Goal: Task Accomplishment & Management: Complete application form

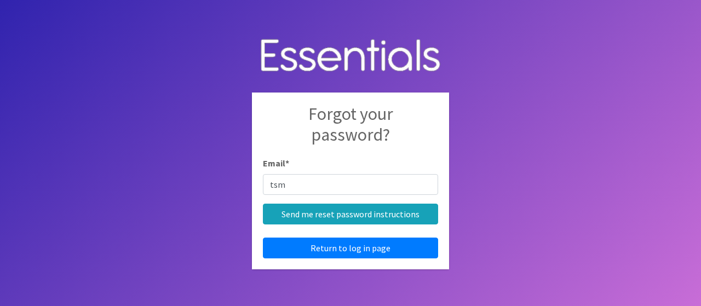
type input "[EMAIL_ADDRESS][DOMAIN_NAME]"
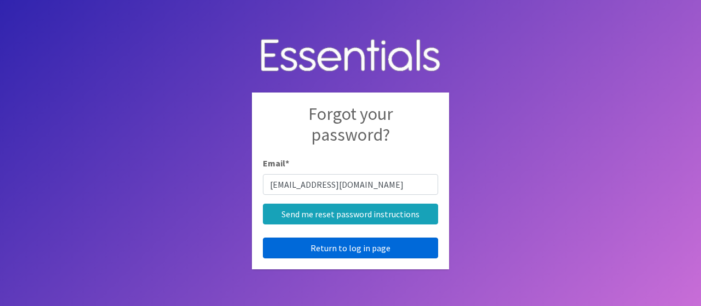
click at [353, 250] on link "Return to log in page" at bounding box center [350, 248] width 175 height 21
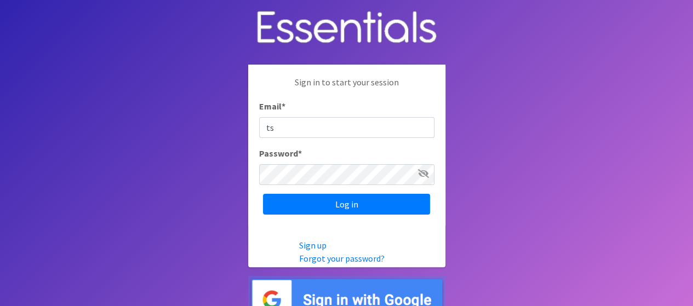
type input "[EMAIL_ADDRESS][DOMAIN_NAME]"
click at [263, 194] on input "Log in" at bounding box center [346, 204] width 167 height 21
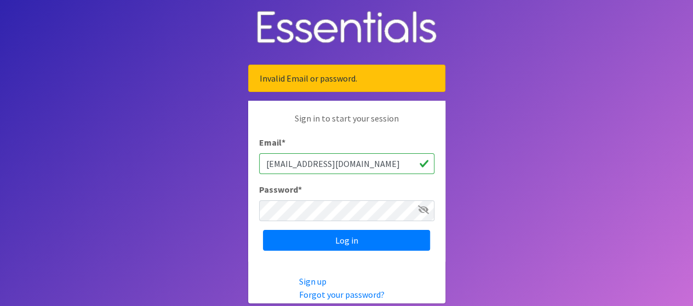
click at [425, 214] on span at bounding box center [423, 209] width 11 height 13
click at [423, 206] on icon at bounding box center [423, 209] width 11 height 9
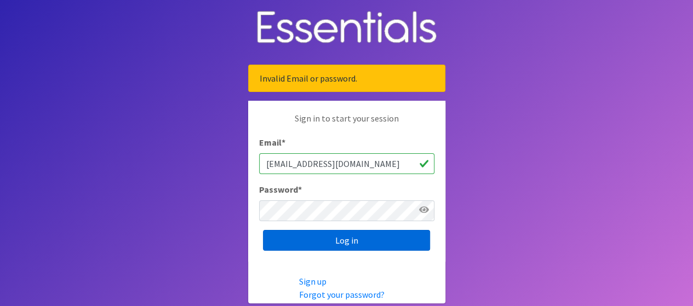
click at [334, 234] on input "Log in" at bounding box center [346, 240] width 167 height 21
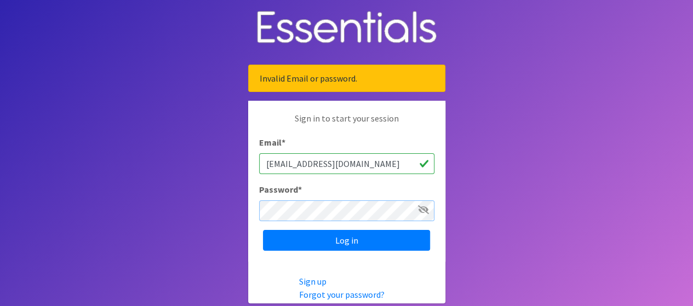
click at [263, 230] on input "Log in" at bounding box center [346, 240] width 167 height 21
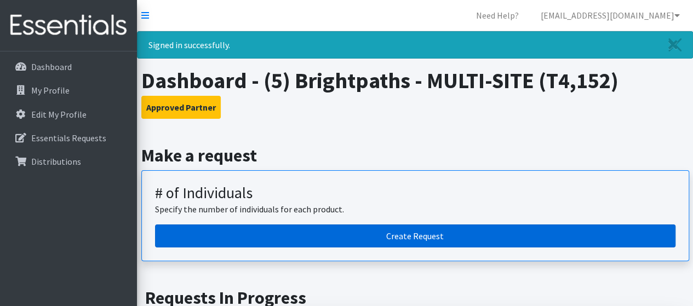
click at [423, 230] on link "Create Request" at bounding box center [415, 236] width 520 height 23
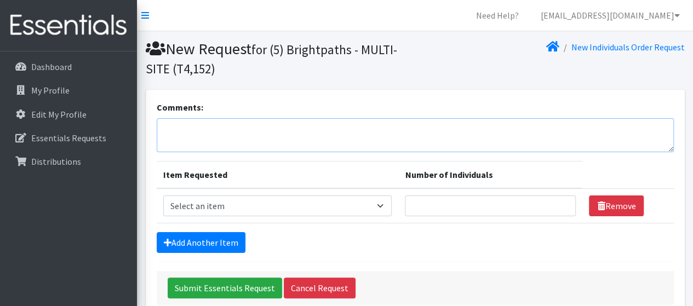
click at [220, 139] on textarea "Comments:" at bounding box center [415, 135] width 517 height 34
type textarea "Resource Closet"
click at [385, 201] on select "Select an item A: Babies - Size 0 (Preemie) A: Babies - Size 01 (newborn) A: Ba…" at bounding box center [277, 206] width 229 height 21
select select "5610"
click at [163, 196] on select "Select an item A: Babies - Size 0 (Preemie) A: Babies - Size 01 (newborn) A: Ba…" at bounding box center [277, 206] width 229 height 21
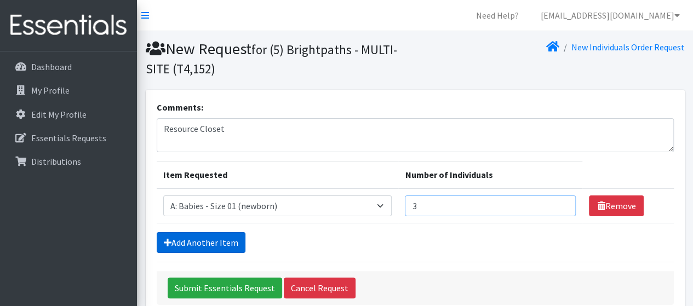
type input "3"
click at [172, 240] on link "Add Another Item" at bounding box center [201, 242] width 89 height 21
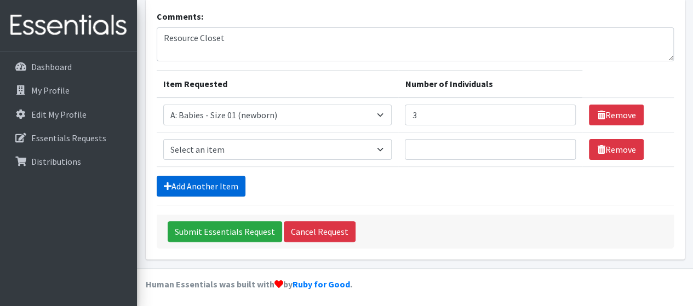
scroll to position [92, 0]
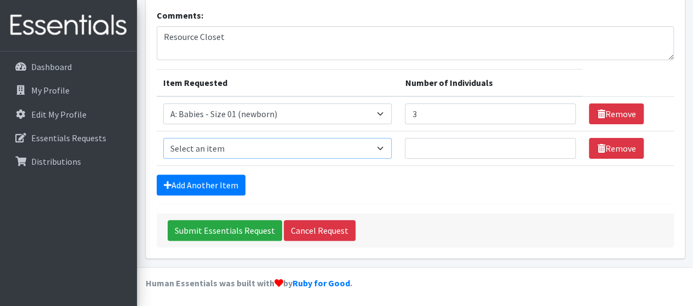
click at [252, 148] on select "Select an item A: Babies - Size 0 (Preemie) A: Babies - Size 01 (newborn) A: Ba…" at bounding box center [277, 148] width 229 height 21
select select "5611"
click at [163, 138] on select "Select an item A: Babies - Size 0 (Preemie) A: Babies - Size 01 (newborn) A: Ba…" at bounding box center [277, 148] width 229 height 21
type input "3"
click at [196, 188] on link "Add Another Item" at bounding box center [201, 185] width 89 height 21
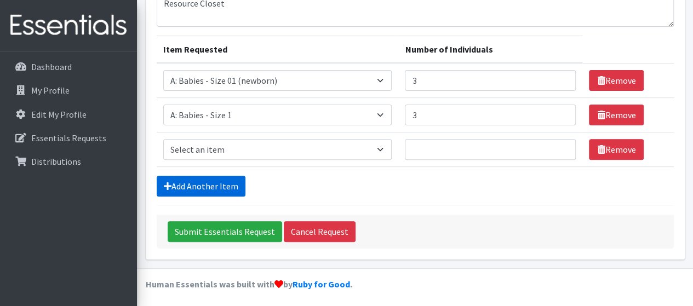
scroll to position [127, 0]
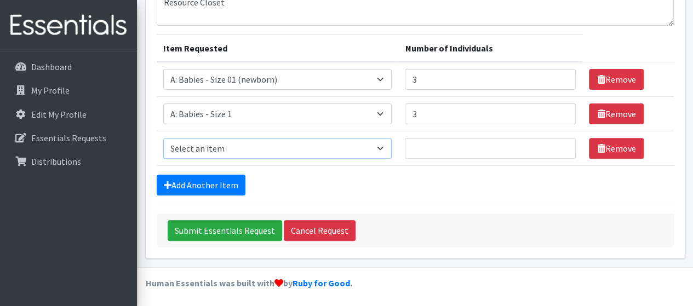
click at [241, 145] on select "Select an item A: Babies - Size 0 (Preemie) A: Babies - Size 01 (newborn) A: Ba…" at bounding box center [277, 148] width 229 height 21
select select "5612"
click at [163, 138] on select "Select an item A: Babies - Size 0 (Preemie) A: Babies - Size 01 (newborn) A: Ba…" at bounding box center [277, 148] width 229 height 21
type input "3"
click at [185, 182] on link "Add Another Item" at bounding box center [201, 185] width 89 height 21
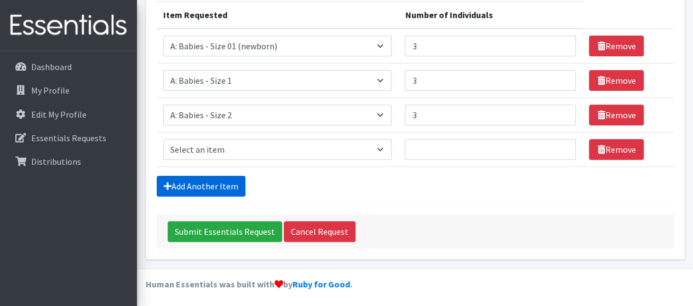
scroll to position [161, 0]
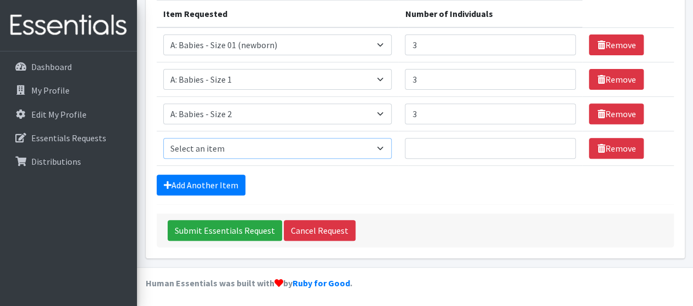
click at [364, 147] on select "Select an item A: Babies - Size 0 (Preemie) A: Babies - Size 01 (newborn) A: Ba…" at bounding box center [277, 148] width 229 height 21
select select "5613"
click at [163, 138] on select "Select an item A: Babies - Size 0 (Preemie) A: Babies - Size 01 (newborn) A: Ba…" at bounding box center [277, 148] width 229 height 21
type input "6"
click at [182, 181] on link "Add Another Item" at bounding box center [201, 185] width 89 height 21
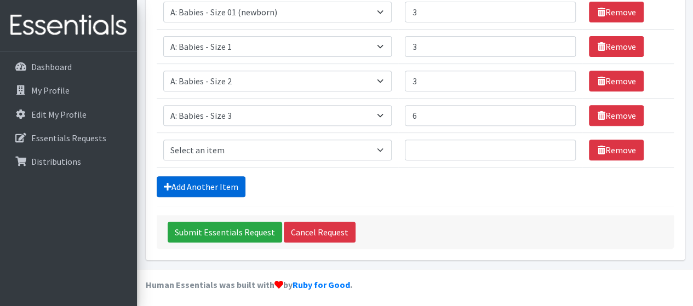
scroll to position [195, 0]
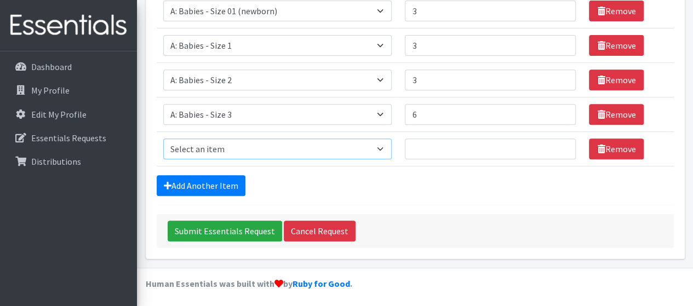
click at [265, 139] on select "Select an item A: Babies - Size 0 (Preemie) A: Babies - Size 01 (newborn) A: Ba…" at bounding box center [277, 149] width 229 height 21
select select "5614"
click at [163, 139] on select "Select an item A: Babies - Size 0 (Preemie) A: Babies - Size 01 (newborn) A: Ba…" at bounding box center [277, 149] width 229 height 21
type input "6"
click at [164, 182] on icon at bounding box center [168, 185] width 8 height 9
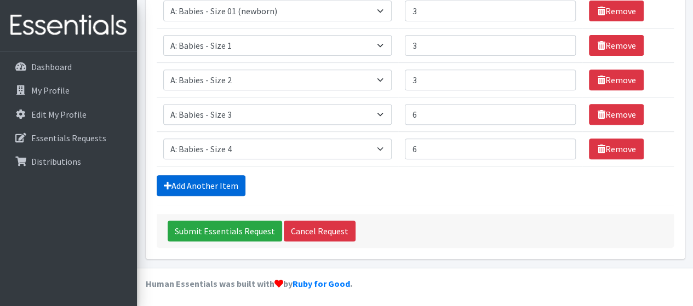
click at [208, 182] on link "Add Another Item" at bounding box center [201, 185] width 89 height 21
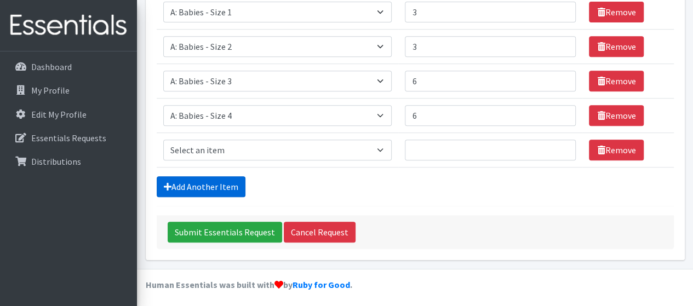
scroll to position [230, 0]
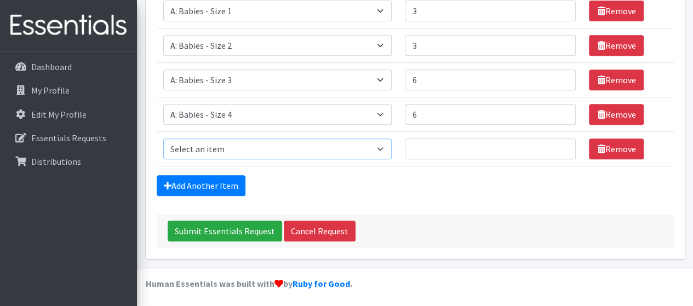
click at [259, 147] on select "Select an item A: Babies - Size 0 (Preemie) A: Babies - Size 01 (newborn) A: Ba…" at bounding box center [277, 149] width 229 height 21
select select "5616"
click at [163, 139] on select "Select an item A: Babies - Size 0 (Preemie) A: Babies - Size 01 (newborn) A: Ba…" at bounding box center [277, 149] width 229 height 21
type input "6"
click at [225, 184] on link "Add Another Item" at bounding box center [201, 185] width 89 height 21
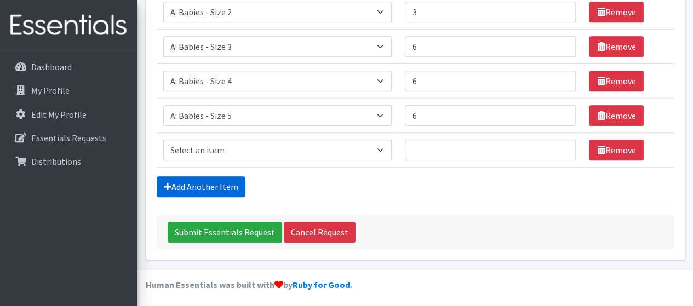
scroll to position [264, 0]
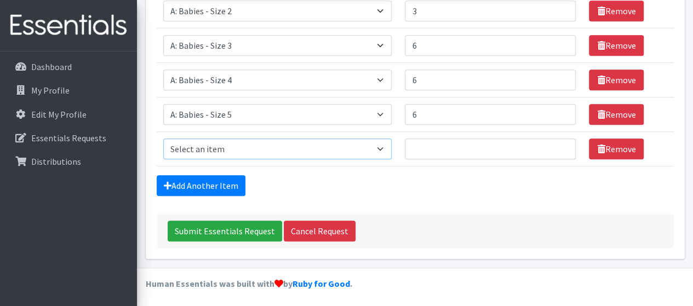
click at [245, 148] on select "Select an item A: Babies - Size 0 (Preemie) A: Babies - Size 01 (newborn) A: Ba…" at bounding box center [277, 149] width 229 height 21
select select "5617"
click at [163, 139] on select "Select an item A: Babies - Size 0 (Preemie) A: Babies - Size 01 (newborn) A: Ba…" at bounding box center [277, 149] width 229 height 21
type input "6"
click at [217, 184] on link "Add Another Item" at bounding box center [201, 185] width 89 height 21
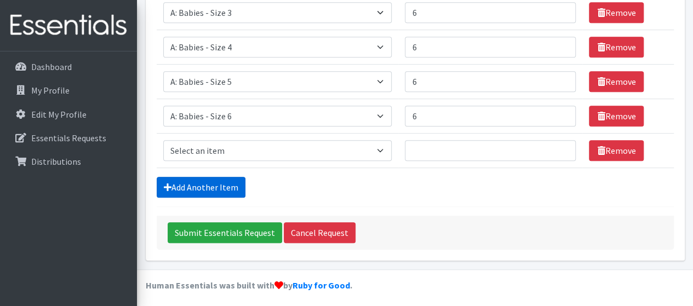
scroll to position [298, 0]
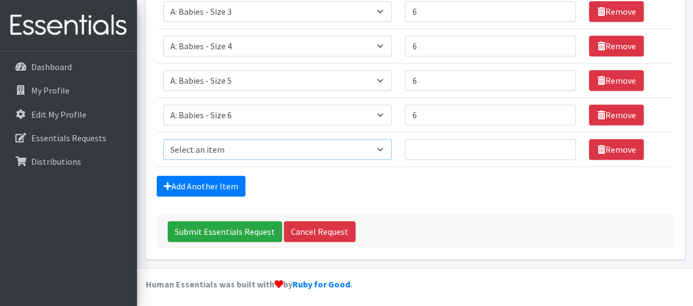
click at [251, 148] on select "Select an item A: Babies - Size 0 (Preemie) A: Babies - Size 01 (newborn) A: Ba…" at bounding box center [277, 149] width 229 height 21
select select "8888"
click at [163, 139] on select "Select an item A: Babies - Size 0 (Preemie) A: Babies - Size 01 (newborn) A: Ba…" at bounding box center [277, 149] width 229 height 21
type input "6"
click at [207, 186] on link "Add Another Item" at bounding box center [201, 186] width 89 height 21
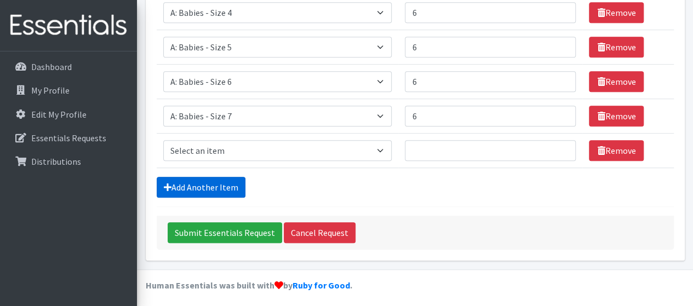
scroll to position [333, 0]
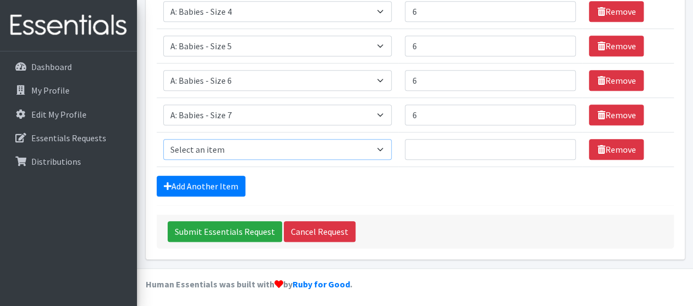
click at [270, 145] on select "Select an item A: Babies - Size 0 (Preemie) A: Babies - Size 01 (newborn) A: Ba…" at bounding box center [277, 149] width 229 height 21
select select "5597"
click at [163, 139] on select "Select an item A: Babies - Size 0 (Preemie) A: Babies - Size 01 (newborn) A: Ba…" at bounding box center [277, 149] width 229 height 21
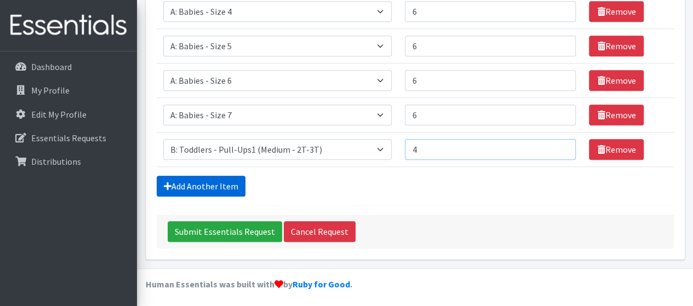
type input "4"
click at [231, 185] on link "Add Another Item" at bounding box center [201, 186] width 89 height 21
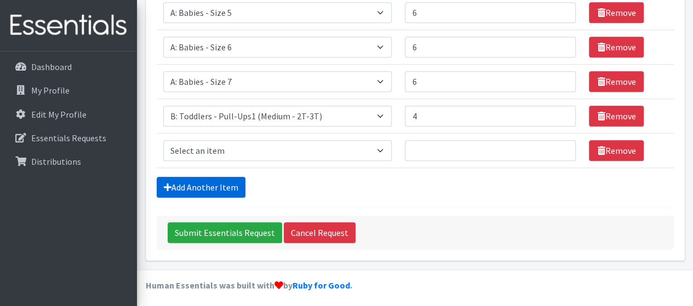
scroll to position [367, 0]
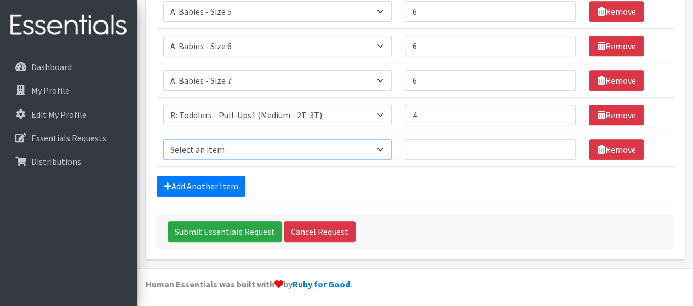
click at [292, 148] on select "Select an item A: Babies - Size 0 (Preemie) A: Babies - Size 01 (newborn) A: Ba…" at bounding box center [277, 149] width 229 height 21
select select "5598"
click at [163, 139] on select "Select an item A: Babies - Size 0 (Preemie) A: Babies - Size 01 (newborn) A: Ba…" at bounding box center [277, 149] width 229 height 21
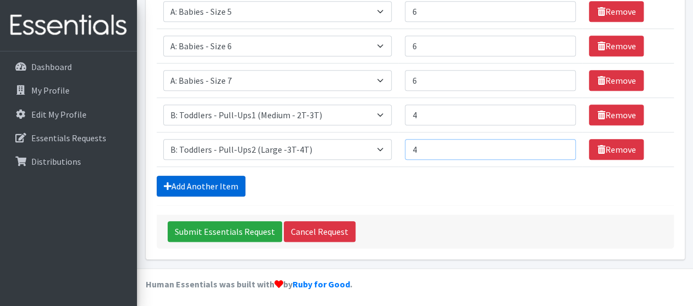
type input "4"
click at [225, 184] on link "Add Another Item" at bounding box center [201, 186] width 89 height 21
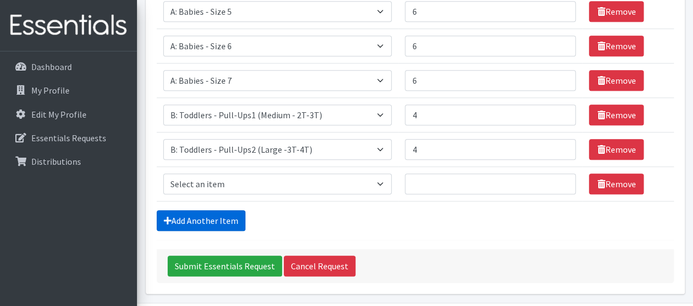
scroll to position [401, 0]
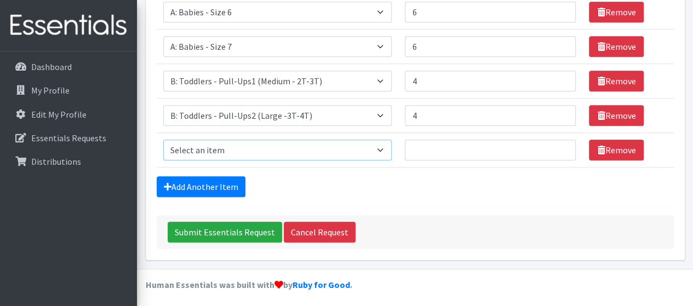
click at [270, 142] on select "Select an item A: Babies - Size 0 (Preemie) A: Babies - Size 01 (newborn) A: Ba…" at bounding box center [277, 150] width 229 height 21
select select "5599"
click at [163, 140] on select "Select an item A: Babies - Size 0 (Preemie) A: Babies - Size 01 (newborn) A: Ba…" at bounding box center [277, 150] width 229 height 21
type input "3"
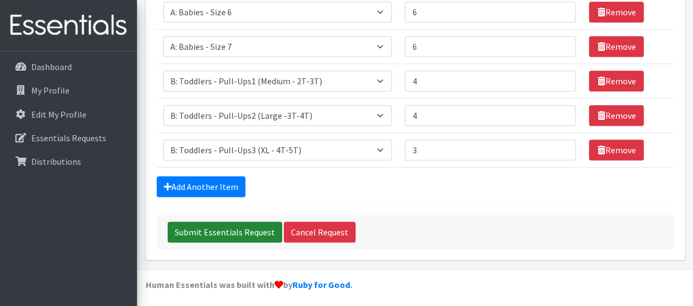
click at [216, 227] on input "Submit Essentials Request" at bounding box center [225, 232] width 114 height 21
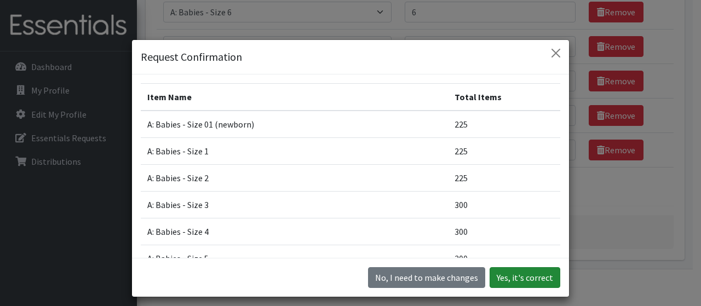
click at [506, 281] on button "Yes, it's correct" at bounding box center [525, 277] width 71 height 21
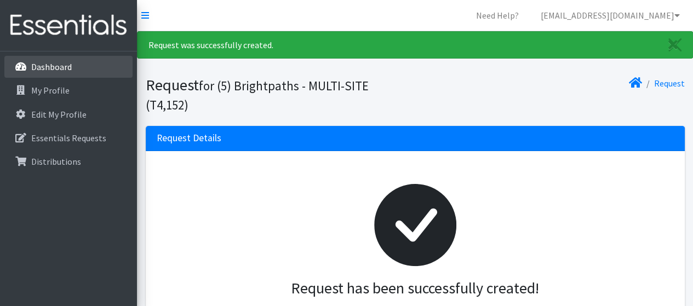
click at [59, 64] on p "Dashboard" at bounding box center [51, 66] width 41 height 11
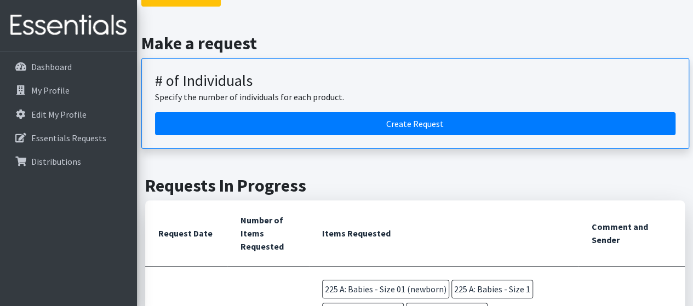
scroll to position [66, 0]
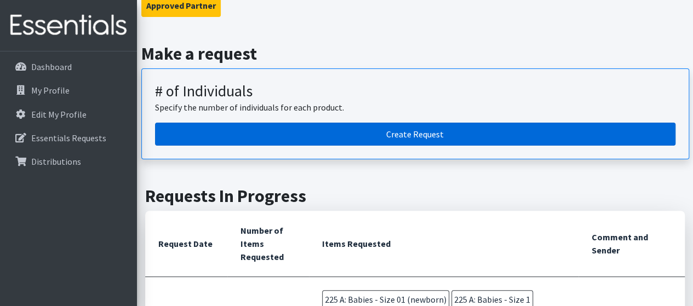
click at [420, 138] on link "Create Request" at bounding box center [415, 134] width 520 height 23
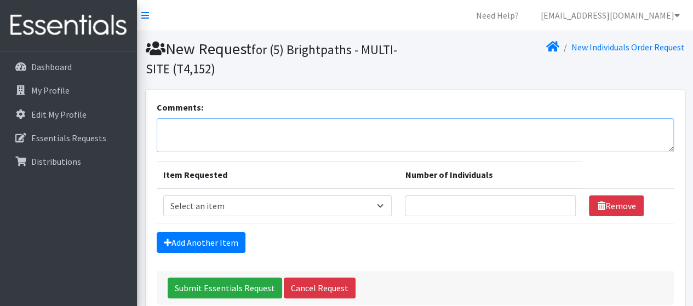
click at [230, 136] on textarea "Comments:" at bounding box center [415, 135] width 517 height 34
type textarea "Healthy Families"
click at [310, 208] on select "Select an item A: Babies - Size 0 (Preemie) A: Babies - Size 01 (newborn) A: Ba…" at bounding box center [277, 206] width 229 height 21
select select "5610"
click at [163, 196] on select "Select an item A: Babies - Size 0 (Preemie) A: Babies - Size 01 (newborn) A: Ba…" at bounding box center [277, 206] width 229 height 21
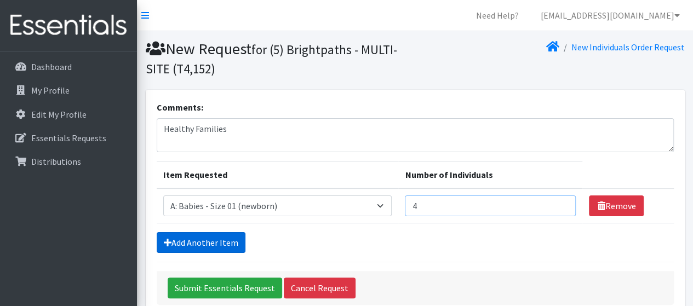
type input "4"
click at [232, 242] on link "Add Another Item" at bounding box center [201, 242] width 89 height 21
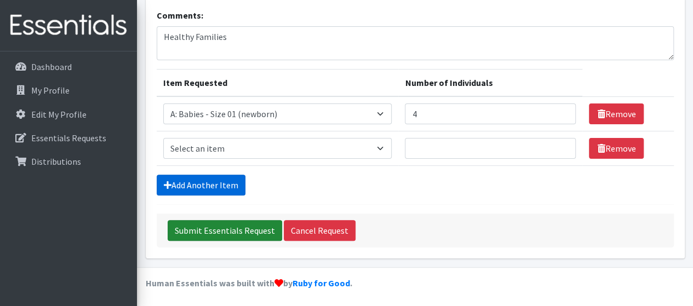
scroll to position [92, 0]
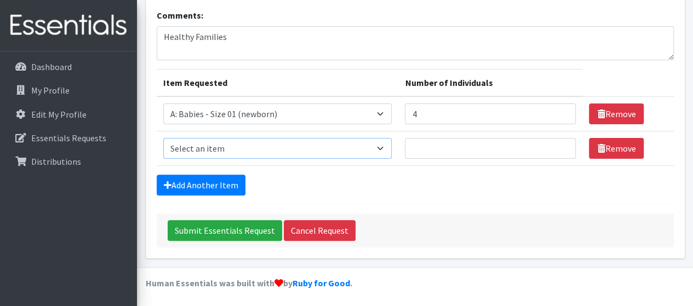
click at [316, 155] on select "Select an item A: Babies - Size 0 (Preemie) A: Babies - Size 01 (newborn) A: Ba…" at bounding box center [277, 148] width 229 height 21
select select "5611"
click at [163, 138] on select "Select an item A: Babies - Size 0 (Preemie) A: Babies - Size 01 (newborn) A: Ba…" at bounding box center [277, 148] width 229 height 21
click at [428, 140] on input "Number of Individuals" at bounding box center [490, 148] width 171 height 21
type input "1"
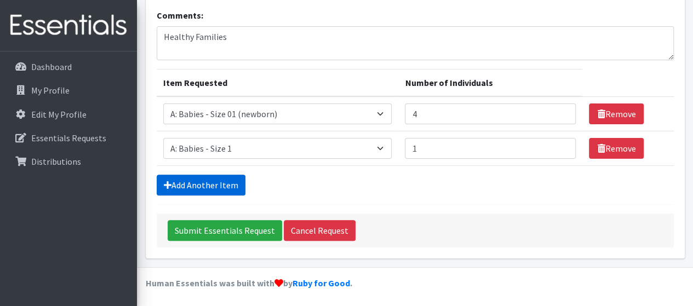
click at [213, 188] on link "Add Another Item" at bounding box center [201, 185] width 89 height 21
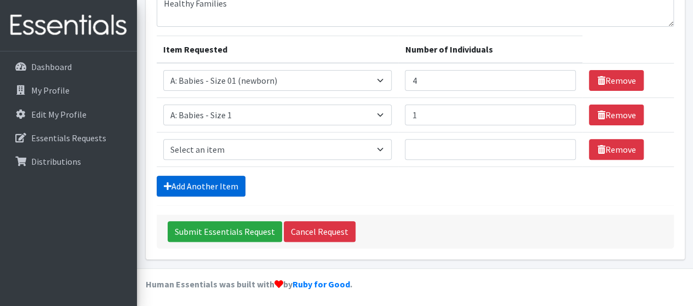
scroll to position [127, 0]
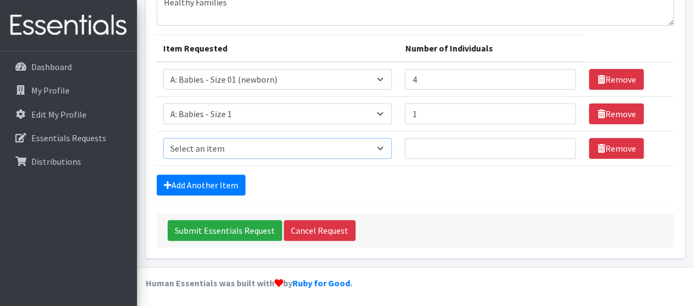
click at [282, 151] on select "Select an item A: Babies - Size 0 (Preemie) A: Babies - Size 01 (newborn) A: Ba…" at bounding box center [277, 148] width 229 height 21
select select "5612"
click at [163, 138] on select "Select an item A: Babies - Size 0 (Preemie) A: Babies - Size 01 (newborn) A: Ba…" at bounding box center [277, 148] width 229 height 21
type input "3"
click at [230, 185] on link "Add Another Item" at bounding box center [201, 185] width 89 height 21
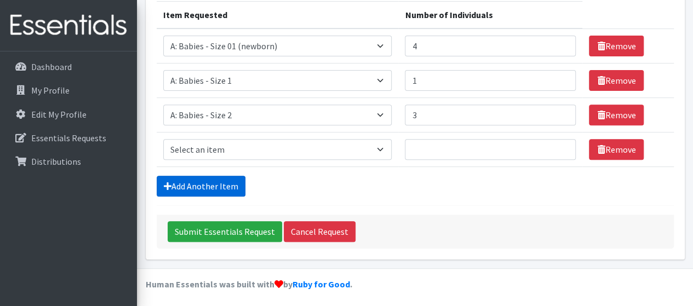
scroll to position [161, 0]
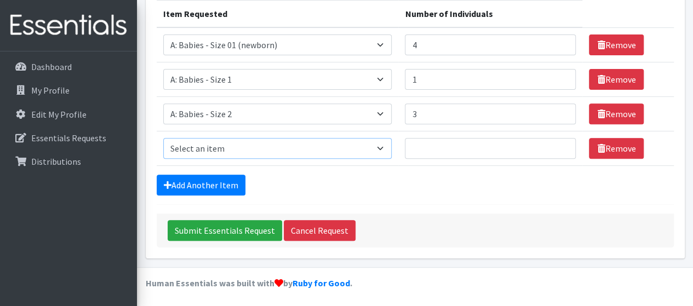
click at [198, 149] on select "Select an item A: Babies - Size 0 (Preemie) A: Babies - Size 01 (newborn) A: Ba…" at bounding box center [277, 148] width 229 height 21
select select "5613"
click at [163, 138] on select "Select an item A: Babies - Size 0 (Preemie) A: Babies - Size 01 (newborn) A: Ba…" at bounding box center [277, 148] width 229 height 21
type input "15"
click at [232, 185] on link "Add Another Item" at bounding box center [201, 185] width 89 height 21
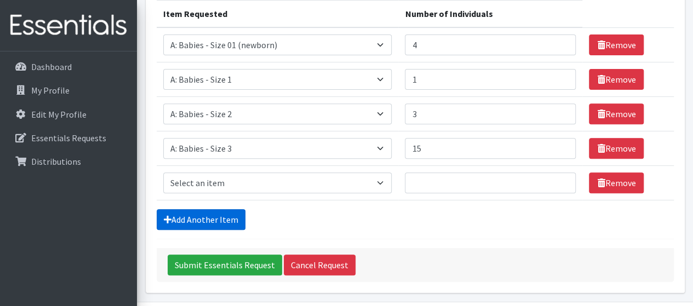
scroll to position [195, 0]
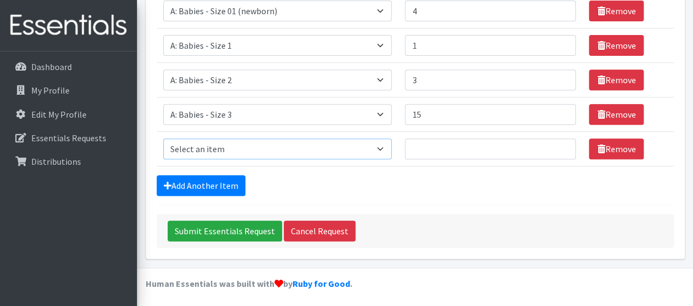
click at [256, 154] on select "Select an item A: Babies - Size 0 (Preemie) A: Babies - Size 01 (newborn) A: Ba…" at bounding box center [277, 149] width 229 height 21
select select "5614"
click at [163, 139] on select "Select an item A: Babies - Size 0 (Preemie) A: Babies - Size 01 (newborn) A: Ba…" at bounding box center [277, 149] width 229 height 21
type input "27"
click at [232, 184] on link "Add Another Item" at bounding box center [201, 185] width 89 height 21
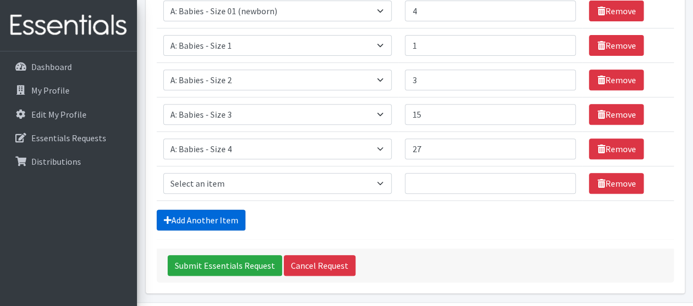
scroll to position [230, 0]
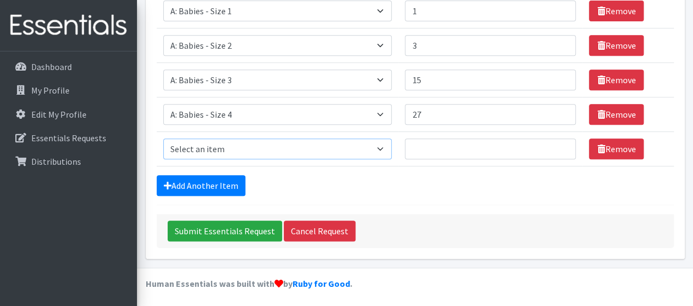
click at [224, 150] on select "Select an item A: Babies - Size 0 (Preemie) A: Babies - Size 01 (newborn) A: Ba…" at bounding box center [277, 149] width 229 height 21
select select "5616"
click at [163, 139] on select "Select an item A: Babies - Size 0 (Preemie) A: Babies - Size 01 (newborn) A: Ba…" at bounding box center [277, 149] width 229 height 21
type input "27"
click at [218, 186] on link "Add Another Item" at bounding box center [201, 185] width 89 height 21
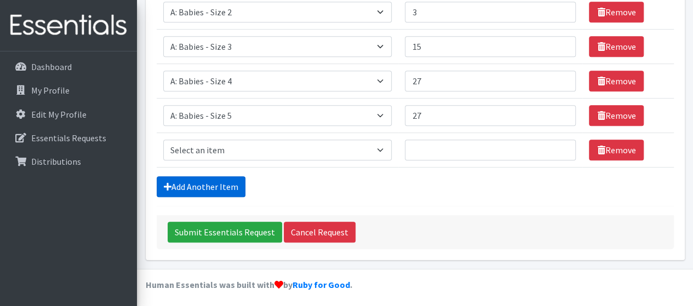
scroll to position [264, 0]
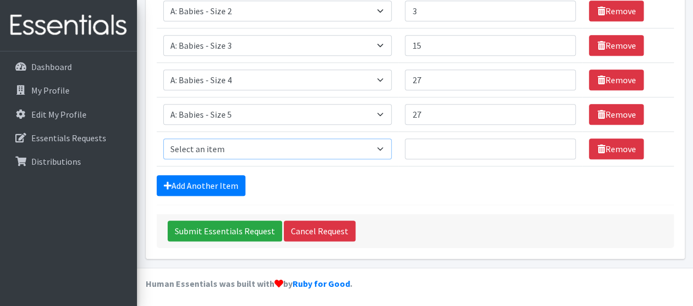
click at [276, 140] on select "Select an item A: Babies - Size 0 (Preemie) A: Babies - Size 01 (newborn) A: Ba…" at bounding box center [277, 149] width 229 height 21
select select "5617"
click at [163, 139] on select "Select an item A: Babies - Size 0 (Preemie) A: Babies - Size 01 (newborn) A: Ba…" at bounding box center [277, 149] width 229 height 21
type input "18"
click at [222, 192] on link "Add Another Item" at bounding box center [201, 185] width 89 height 21
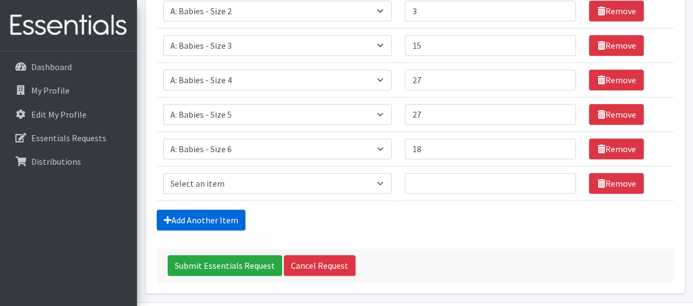
scroll to position [298, 0]
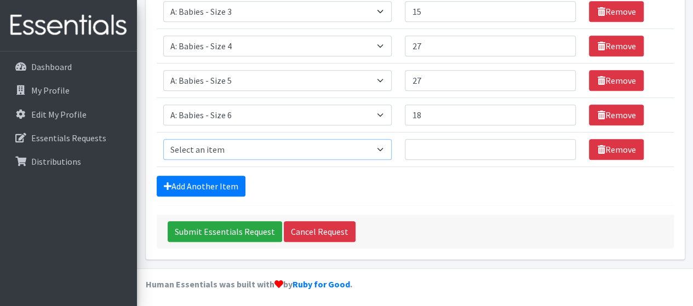
click at [230, 156] on select "Select an item A: Babies - Size 0 (Preemie) A: Babies - Size 01 (newborn) A: Ba…" at bounding box center [277, 149] width 229 height 21
select select "8888"
click at [163, 139] on select "Select an item A: Babies - Size 0 (Preemie) A: Babies - Size 01 (newborn) A: Ba…" at bounding box center [277, 149] width 229 height 21
type input "11"
click at [230, 186] on link "Add Another Item" at bounding box center [201, 186] width 89 height 21
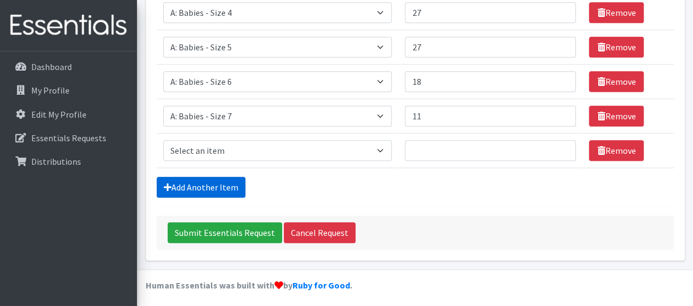
scroll to position [333, 0]
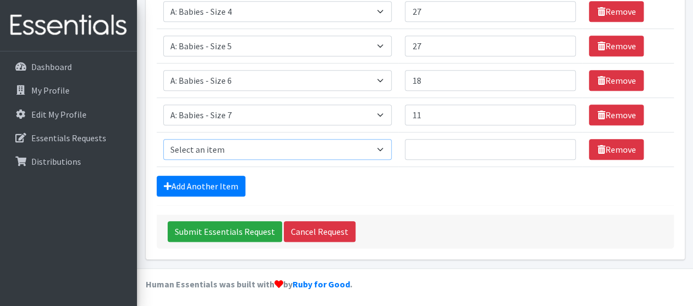
click at [264, 150] on select "Select an item A: Babies - Size 0 (Preemie) A: Babies - Size 01 (newborn) A: Ba…" at bounding box center [277, 149] width 229 height 21
select select "5597"
click at [163, 139] on select "Select an item A: Babies - Size 0 (Preemie) A: Babies - Size 01 (newborn) A: Ba…" at bounding box center [277, 149] width 229 height 21
click at [432, 143] on input "Number of Individuals" at bounding box center [490, 149] width 171 height 21
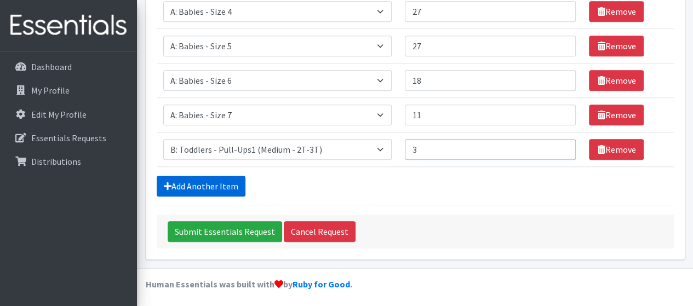
type input "3"
click at [223, 188] on link "Add Another Item" at bounding box center [201, 186] width 89 height 21
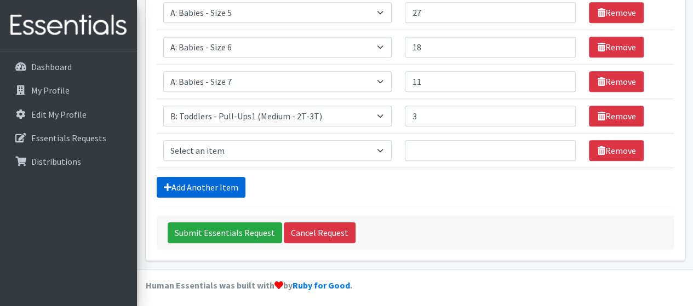
scroll to position [367, 0]
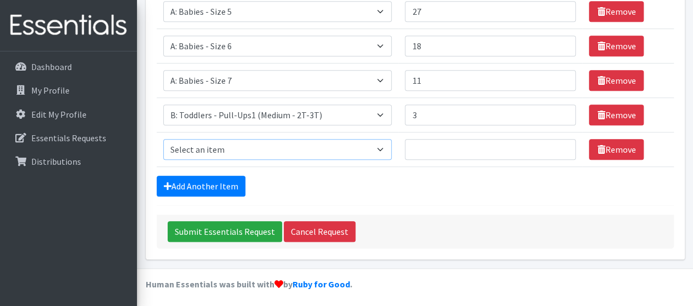
click at [277, 150] on select "Select an item A: Babies - Size 0 (Preemie) A: Babies - Size 01 (newborn) A: Ba…" at bounding box center [277, 149] width 229 height 21
select select "5598"
click at [163, 139] on select "Select an item A: Babies - Size 0 (Preemie) A: Babies - Size 01 (newborn) A: Ba…" at bounding box center [277, 149] width 229 height 21
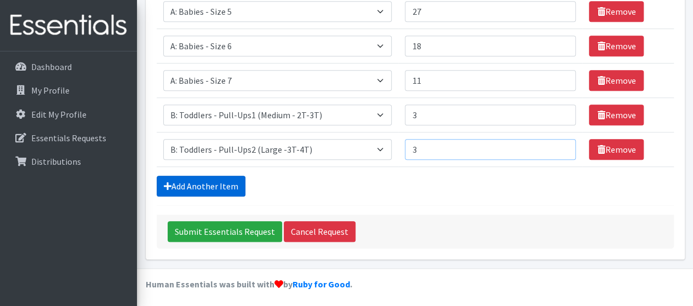
type input "3"
click at [176, 178] on link "Add Another Item" at bounding box center [201, 186] width 89 height 21
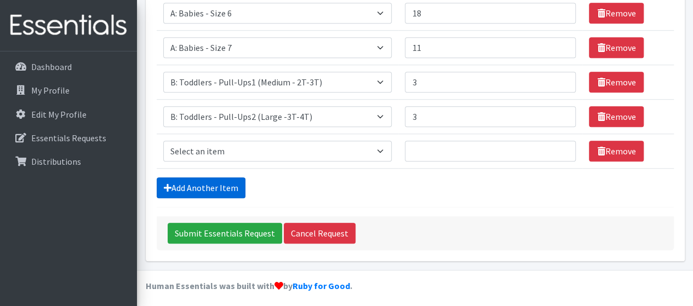
scroll to position [401, 0]
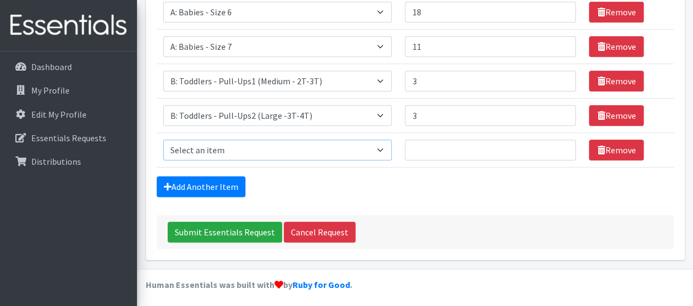
click at [294, 151] on select "Select an item A: Babies - Size 0 (Preemie) A: Babies - Size 01 (newborn) A: Ba…" at bounding box center [277, 150] width 229 height 21
select select "5599"
click at [163, 140] on select "Select an item A: Babies - Size 0 (Preemie) A: Babies - Size 01 (newborn) A: Ba…" at bounding box center [277, 150] width 229 height 21
click at [456, 148] on input "Number of Individuals" at bounding box center [490, 150] width 171 height 21
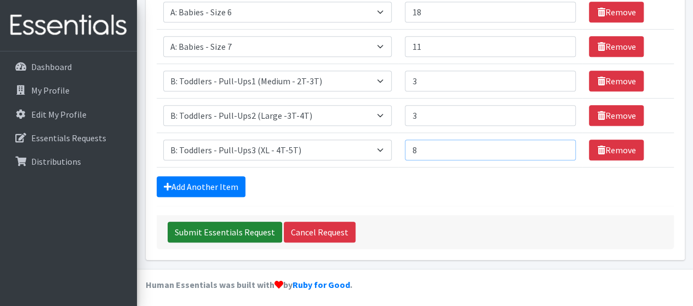
type input "8"
click at [226, 228] on input "Submit Essentials Request" at bounding box center [225, 232] width 114 height 21
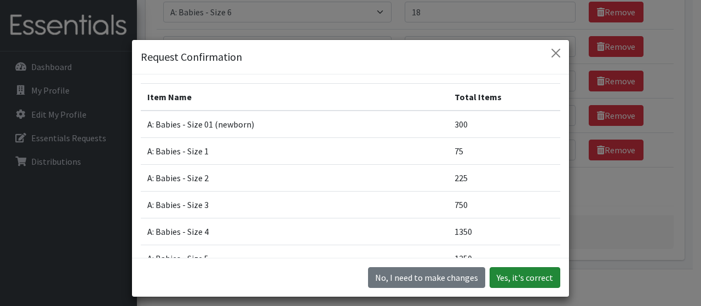
click at [536, 277] on button "Yes, it's correct" at bounding box center [525, 277] width 71 height 21
